Goal: Find specific page/section

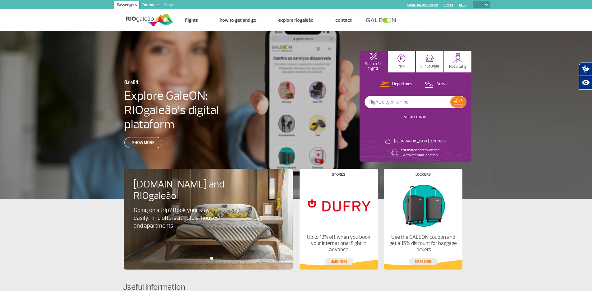
click at [485, 4] on img at bounding box center [486, 5] width 3 height 2
click at [488, 5] on select "PT ENG ESP" at bounding box center [481, 4] width 17 height 7
select select "pt-BR"
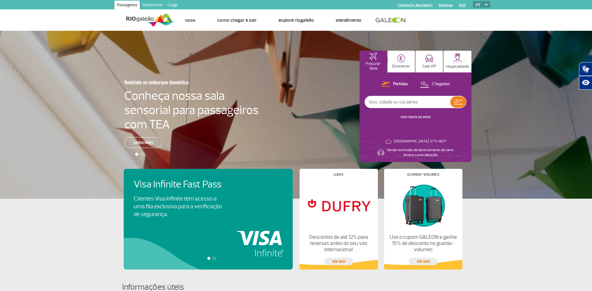
click at [153, 4] on link "Corporativo" at bounding box center [152, 6] width 25 height 10
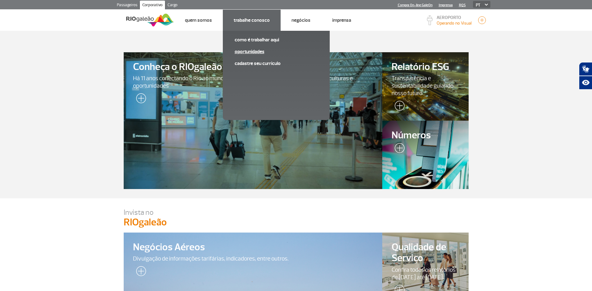
click at [253, 52] on link "Oportunidades" at bounding box center [276, 51] width 83 height 7
